Goal: Task Accomplishment & Management: Complete application form

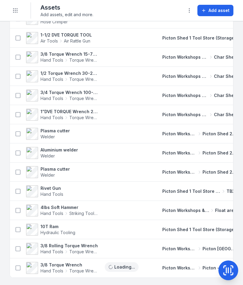
scroll to position [742, 0]
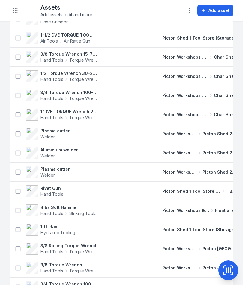
click at [54, 93] on strong "3/4 Torque Wrench 100-500 ft/lbs box 2 4575" at bounding box center [69, 93] width 58 height 6
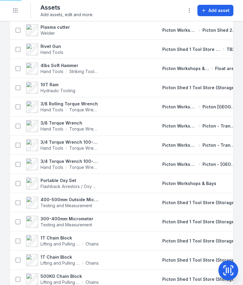
scroll to position [884, 0]
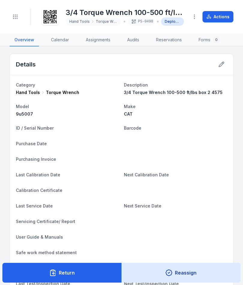
click at [16, 17] on circle "Toggle navigation" at bounding box center [15, 16] width 1 height 1
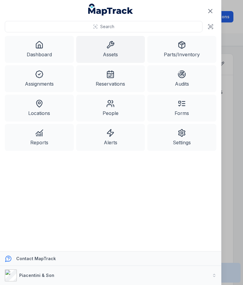
click at [90, 49] on link "Assets" at bounding box center [110, 49] width 69 height 27
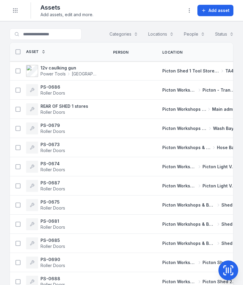
click at [231, 267] on icon at bounding box center [228, 270] width 12 height 12
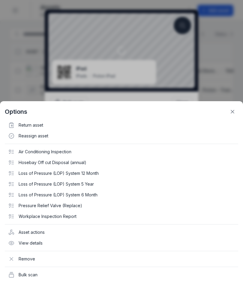
click at [233, 111] on icon at bounding box center [232, 112] width 6 height 6
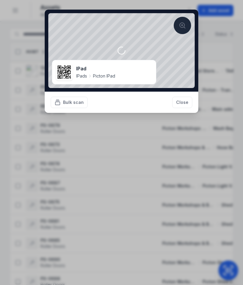
click at [184, 101] on button "Close" at bounding box center [182, 102] width 20 height 11
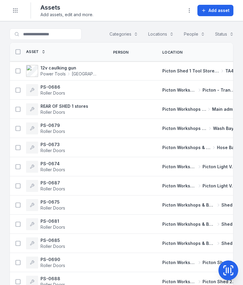
click at [228, 269] on icon at bounding box center [228, 270] width 0 height 5
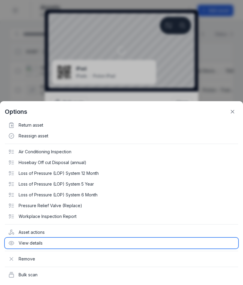
click at [28, 246] on div "View details" at bounding box center [121, 243] width 233 height 11
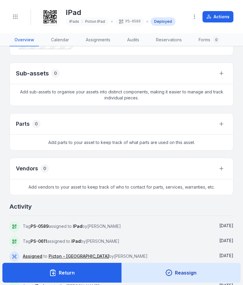
scroll to position [455, 0]
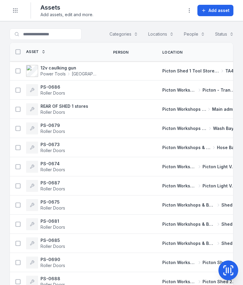
click at [229, 268] on icon at bounding box center [228, 270] width 12 height 12
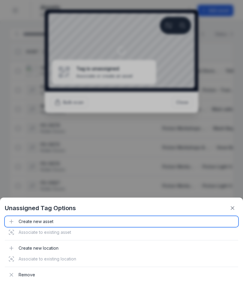
click at [33, 220] on div "Create new asset" at bounding box center [121, 221] width 233 height 11
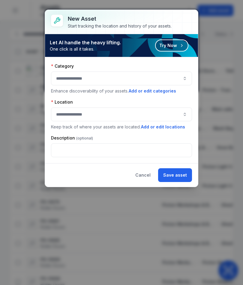
click at [60, 77] on button "button" at bounding box center [121, 79] width 141 height 14
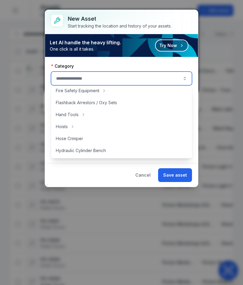
scroll to position [80, 0]
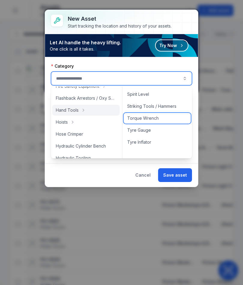
click at [165, 121] on div "Torque Wrench" at bounding box center [156, 118] width 67 height 11
type input "**********"
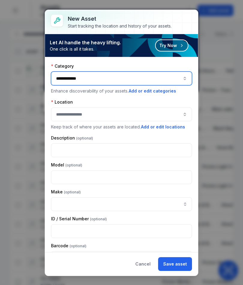
click at [63, 111] on button "button" at bounding box center [121, 115] width 141 height 14
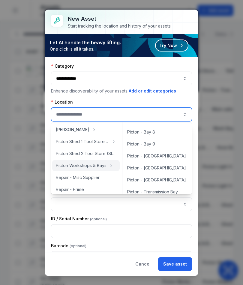
scroll to position [106, 0]
click at [157, 169] on span "Picton - [GEOGRAPHIC_DATA]" at bounding box center [156, 168] width 59 height 6
type input "**********"
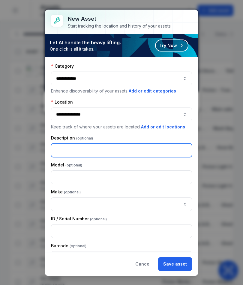
click at [58, 150] on input "text" at bounding box center [121, 150] width 141 height 14
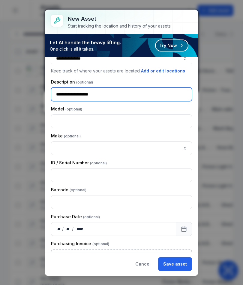
scroll to position [56, 0]
type input "**********"
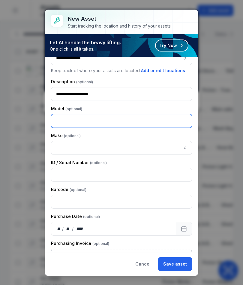
click at [100, 118] on input "text" at bounding box center [121, 121] width 141 height 14
type input "******"
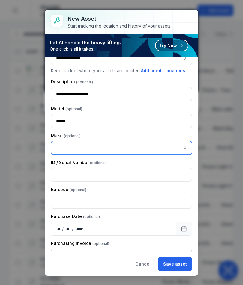
click at [114, 150] on input "asset-add:cf[ca1b6296-9635-4ae3-ae60-00faad6de89d]-label" at bounding box center [121, 148] width 141 height 14
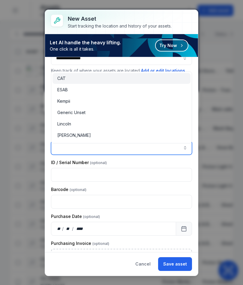
click at [61, 79] on span "CAT" at bounding box center [61, 78] width 8 height 6
type input "***"
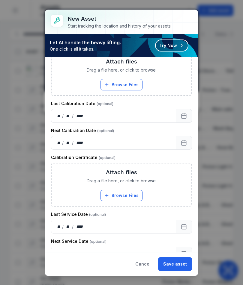
scroll to position [253, 0]
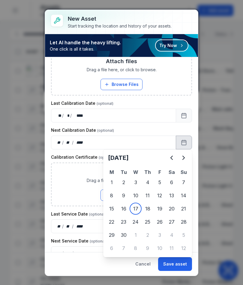
click at [183, 159] on icon "Next" at bounding box center [183, 158] width 2 height 4
click at [183, 158] on icon "Next" at bounding box center [183, 157] width 7 height 7
click at [182, 158] on icon "Next" at bounding box center [183, 157] width 7 height 7
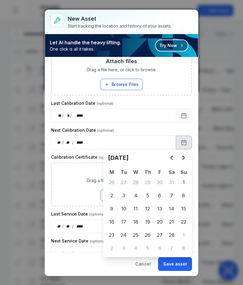
click at [182, 158] on icon "Next" at bounding box center [183, 157] width 7 height 7
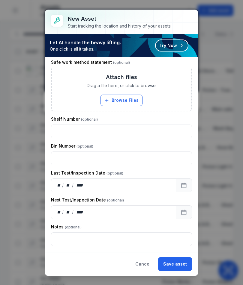
scroll to position [573, 0]
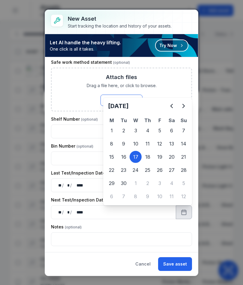
click at [183, 107] on icon "Next" at bounding box center [183, 105] width 7 height 7
click at [185, 105] on icon "Next" at bounding box center [183, 105] width 7 height 7
click at [184, 106] on icon "Next" at bounding box center [183, 106] width 2 height 4
click at [185, 106] on icon "Next" at bounding box center [183, 105] width 7 height 7
click at [182, 108] on icon "Next" at bounding box center [183, 105] width 7 height 7
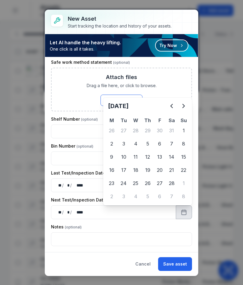
click at [180, 109] on icon "Next" at bounding box center [183, 105] width 7 height 7
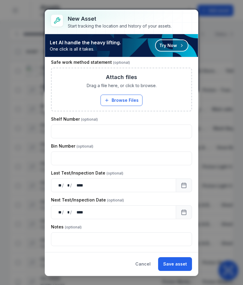
click at [177, 267] on button "Save asset" at bounding box center [175, 264] width 34 height 14
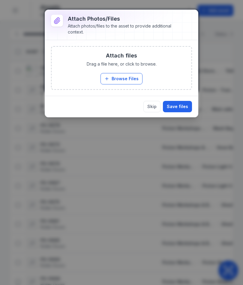
click at [127, 78] on button "Browse Files" at bounding box center [121, 78] width 42 height 11
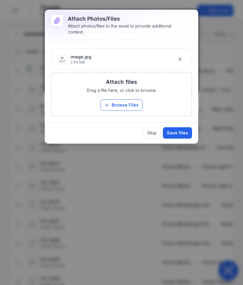
click at [177, 134] on button "Save files" at bounding box center [177, 132] width 29 height 11
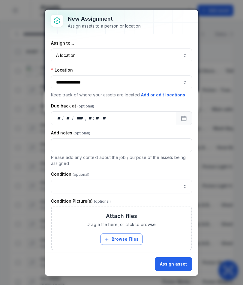
click at [179, 263] on button "Assign asset" at bounding box center [173, 264] width 37 height 14
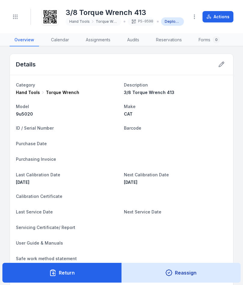
click at [21, 17] on button "Toggle Navigation" at bounding box center [15, 16] width 11 height 11
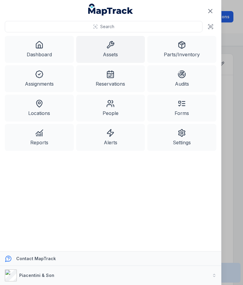
click at [109, 50] on link "Assets" at bounding box center [110, 49] width 69 height 27
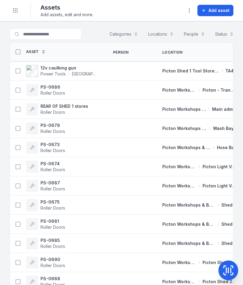
click at [228, 269] on icon at bounding box center [228, 270] width 0 height 5
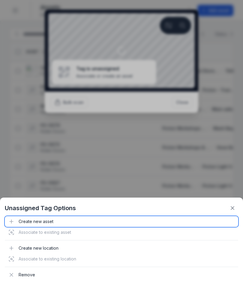
click at [35, 220] on div "Create new asset" at bounding box center [121, 221] width 233 height 11
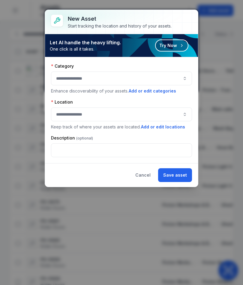
click at [121, 76] on button "button" at bounding box center [121, 79] width 141 height 14
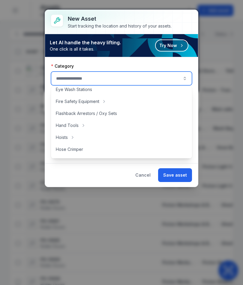
scroll to position [64, 0]
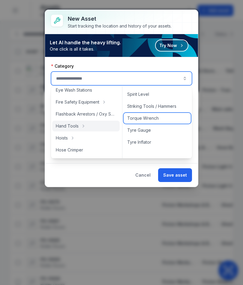
click at [147, 121] on div "Torque Wrench" at bounding box center [156, 118] width 67 height 11
type input "**********"
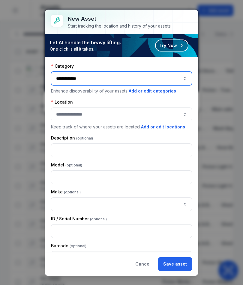
click at [147, 112] on button "button" at bounding box center [121, 115] width 141 height 14
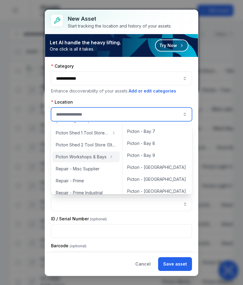
scroll to position [95, 0]
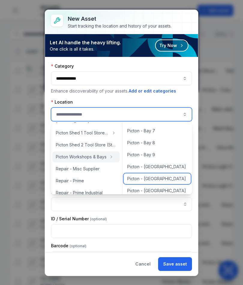
click at [154, 181] on span "Picton - [GEOGRAPHIC_DATA]" at bounding box center [156, 179] width 59 height 6
type input "**********"
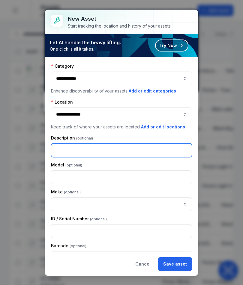
click at [149, 152] on input "text" at bounding box center [121, 150] width 141 height 14
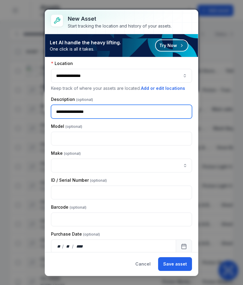
scroll to position [43, 0]
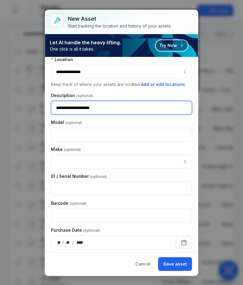
type input "**********"
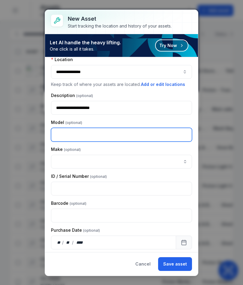
click at [65, 134] on input "text" at bounding box center [121, 135] width 141 height 14
type input "********"
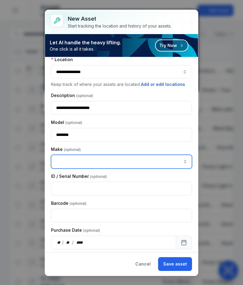
click at [132, 163] on input "asset-add:cf[ca1b6296-9635-4ae3-ae60-00faad6de89d]-label" at bounding box center [121, 162] width 141 height 14
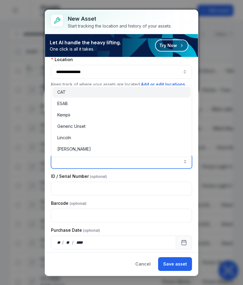
click at [63, 95] on span "CAT" at bounding box center [61, 92] width 8 height 6
type input "***"
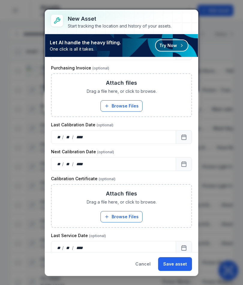
scroll to position [238, 0]
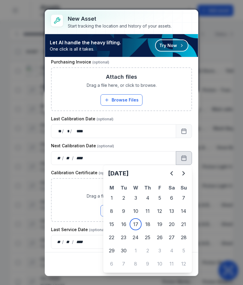
click at [183, 174] on icon "Next" at bounding box center [183, 173] width 7 height 7
click at [183, 170] on icon "Next" at bounding box center [183, 173] width 7 height 7
click at [187, 169] on button "Next" at bounding box center [183, 173] width 12 height 12
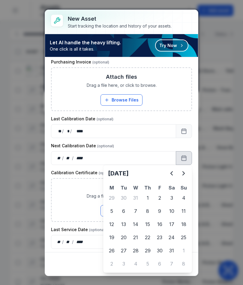
click at [183, 164] on button "Calendar" at bounding box center [184, 158] width 16 height 14
click at [185, 171] on icon "Next" at bounding box center [183, 173] width 7 height 7
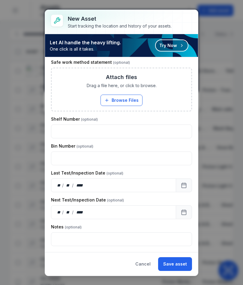
scroll to position [573, 0]
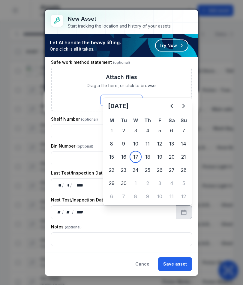
click at [183, 105] on icon "Next" at bounding box center [183, 106] width 2 height 4
click at [183, 106] on icon "Next" at bounding box center [183, 105] width 7 height 7
click at [183, 105] on icon "Next" at bounding box center [183, 105] width 7 height 7
click at [184, 106] on icon "Next" at bounding box center [183, 106] width 2 height 4
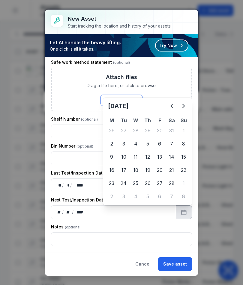
click at [180, 105] on icon "Next" at bounding box center [183, 105] width 7 height 7
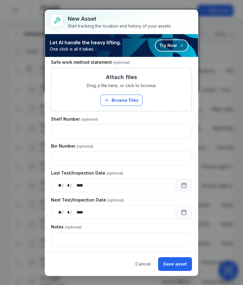
click at [178, 262] on button "Save asset" at bounding box center [175, 264] width 34 height 14
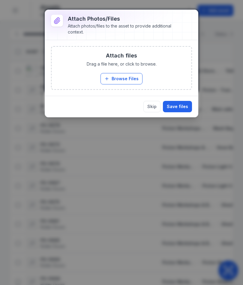
click at [128, 80] on button "Browse Files" at bounding box center [121, 78] width 42 height 11
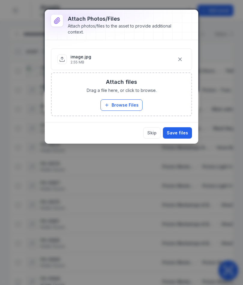
click at [177, 130] on button "Save files" at bounding box center [177, 132] width 29 height 11
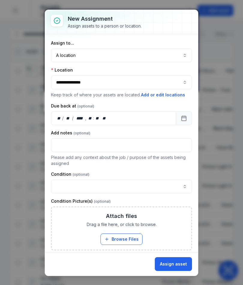
click at [182, 262] on button "Assign asset" at bounding box center [173, 264] width 37 height 14
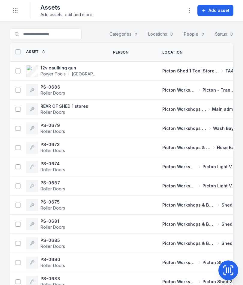
click at [229, 267] on icon at bounding box center [228, 270] width 12 height 12
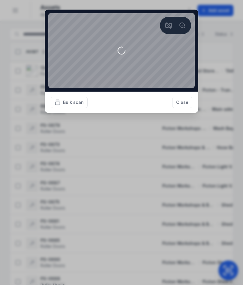
click at [67, 113] on div "Bulk scan Close" at bounding box center [121, 102] width 153 height 21
click at [66, 108] on button "Bulk scan" at bounding box center [69, 102] width 37 height 11
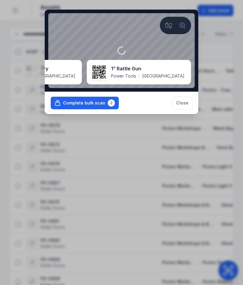
click at [105, 109] on button "Complete bulk scan 2" at bounding box center [85, 103] width 68 height 13
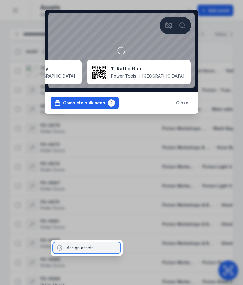
click at [104, 251] on div "Assign assets" at bounding box center [86, 248] width 67 height 11
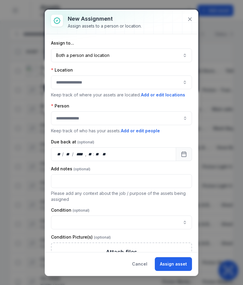
click at [139, 55] on button "Both a person and location ****" at bounding box center [121, 56] width 141 height 14
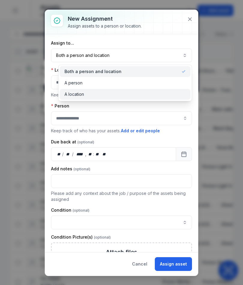
click at [135, 93] on div "A location" at bounding box center [124, 94] width 121 height 6
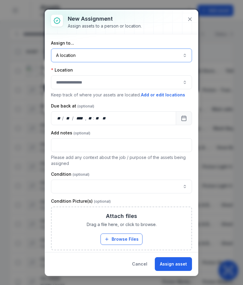
click at [149, 82] on button "button" at bounding box center [121, 82] width 141 height 14
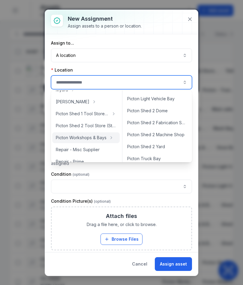
scroll to position [205, 0]
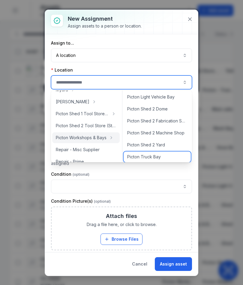
click at [165, 157] on div "Picton Truck Bay" at bounding box center [156, 157] width 67 height 11
type input "**********"
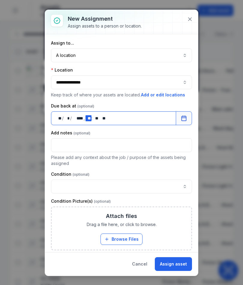
click at [89, 117] on div "** **" at bounding box center [88, 118] width 6 height 6
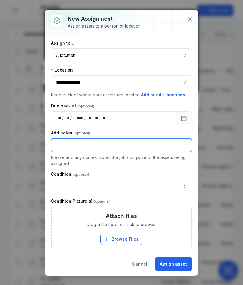
click at [166, 140] on input "text" at bounding box center [121, 145] width 141 height 14
type input "******"
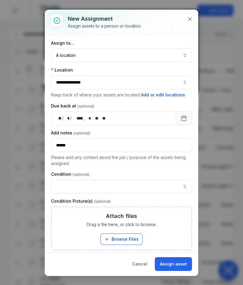
click at [180, 265] on button "Assign asset" at bounding box center [173, 264] width 37 height 14
